Goal: Task Accomplishment & Management: Complete application form

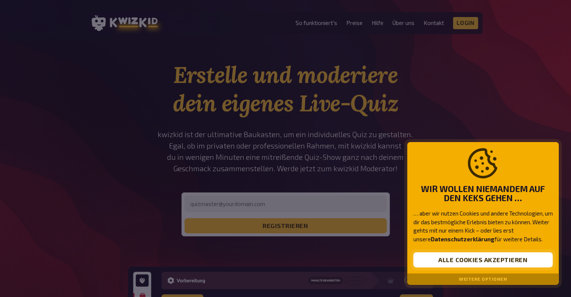
click at [513, 261] on button "Alle Cookies akzeptieren" at bounding box center [484, 260] width 140 height 15
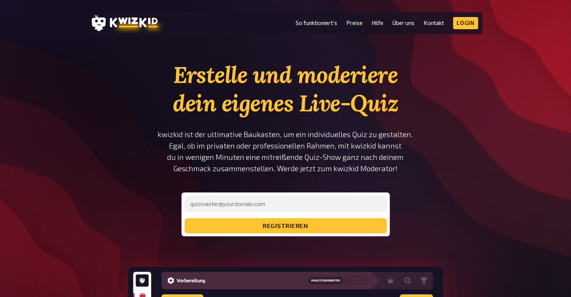
scroll to position [38, 0]
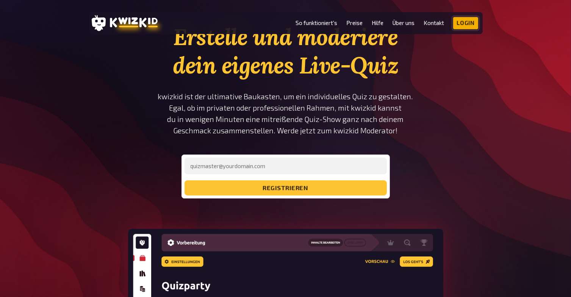
click at [469, 20] on link "Login" at bounding box center [465, 23] width 25 height 12
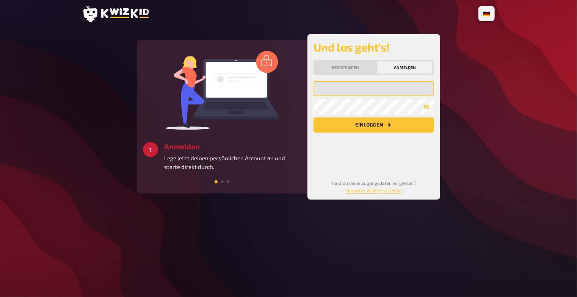
click at [342, 94] on input "email" at bounding box center [374, 88] width 121 height 15
click at [339, 66] on button "Registrieren" at bounding box center [345, 67] width 61 height 12
